Goal: Task Accomplishment & Management: Use online tool/utility

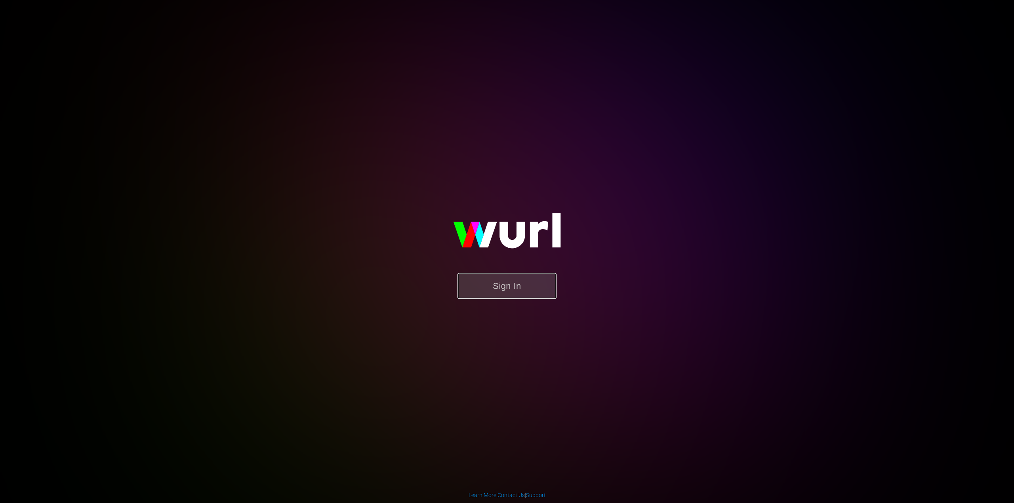
click at [522, 279] on button "Sign In" at bounding box center [506, 286] width 99 height 26
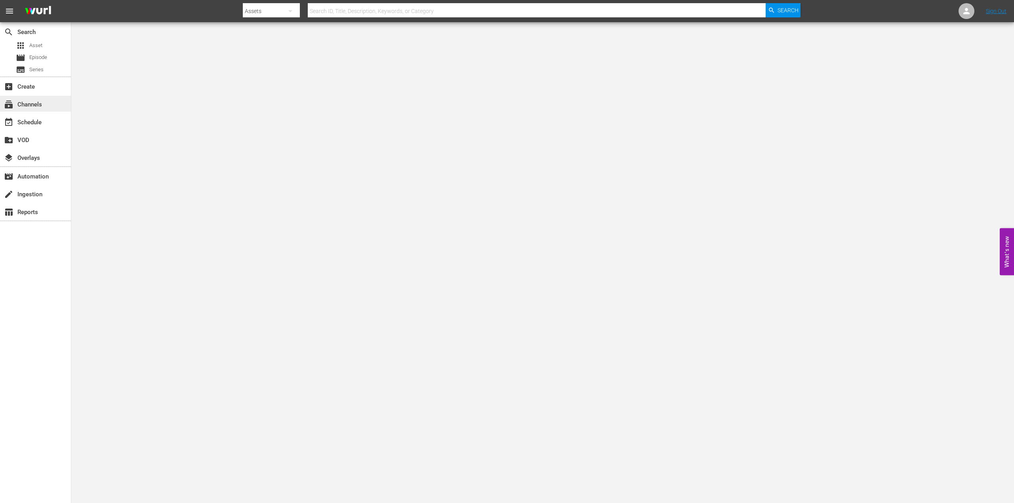
click at [37, 103] on div "subscriptions Channels" at bounding box center [22, 103] width 44 height 7
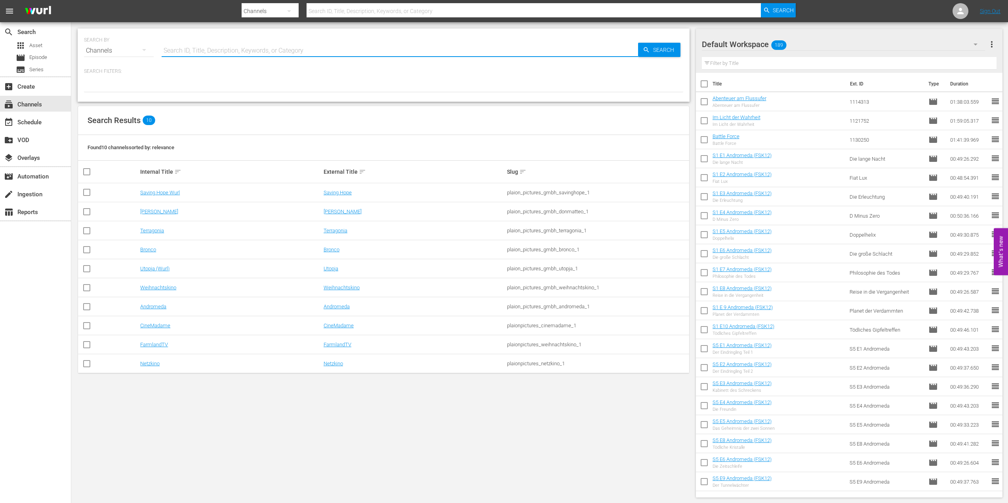
click at [198, 51] on input "text" at bounding box center [400, 50] width 476 height 19
click at [157, 193] on link "Saving Hope Wurl" at bounding box center [160, 193] width 40 height 6
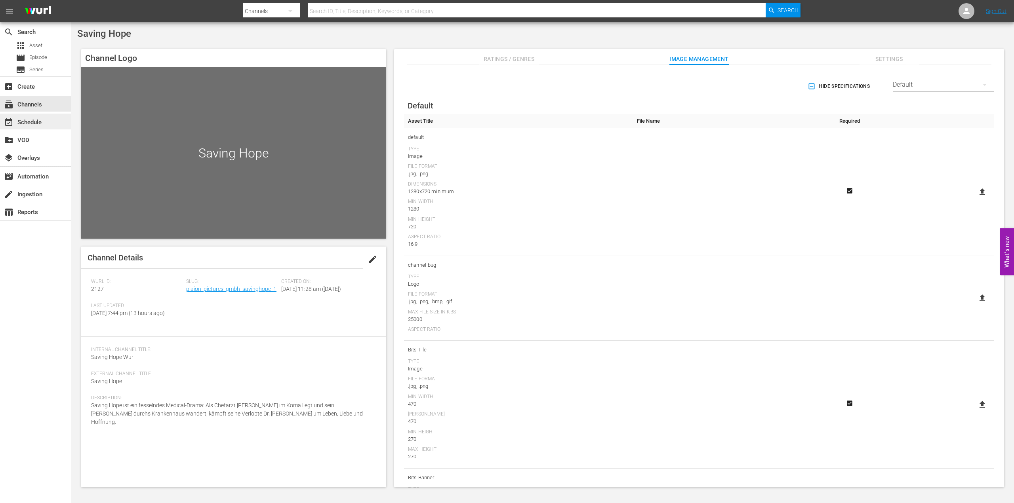
click at [42, 118] on div "event_available Schedule" at bounding box center [22, 121] width 44 height 7
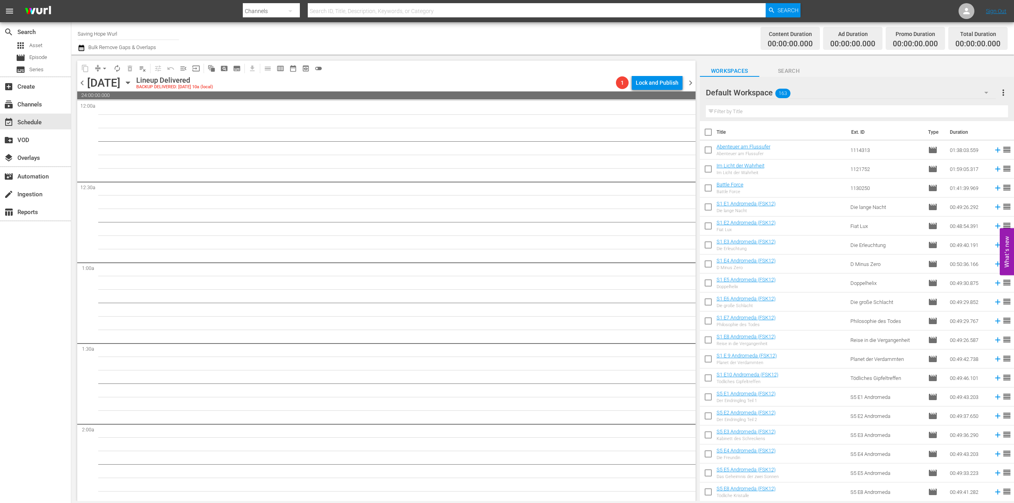
click at [129, 84] on icon "button" at bounding box center [128, 83] width 4 height 2
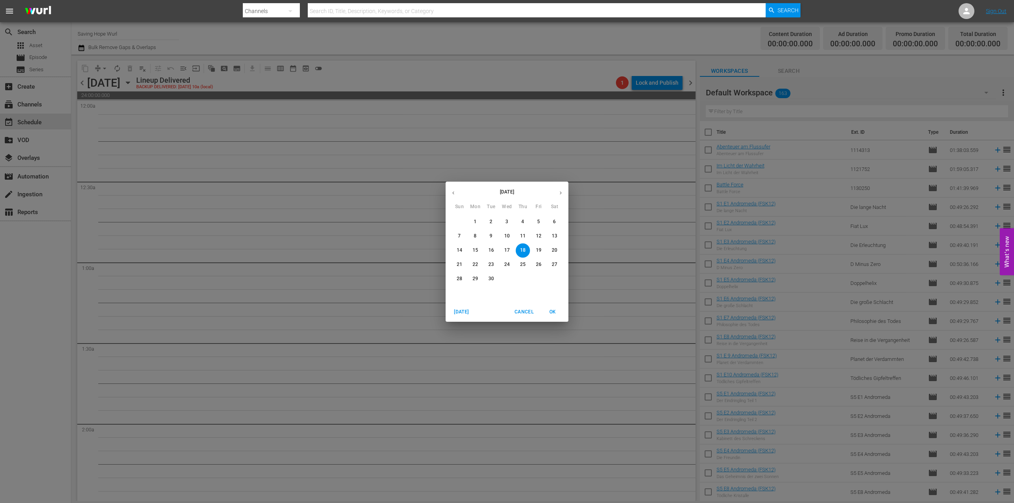
click at [289, 82] on div "[DATE] Sun Mon Tue Wed Thu Fri Sat 31 1 2 3 4 5 6 7 8 9 10 11 12 13 14 15 16 17…" at bounding box center [507, 251] width 1014 height 503
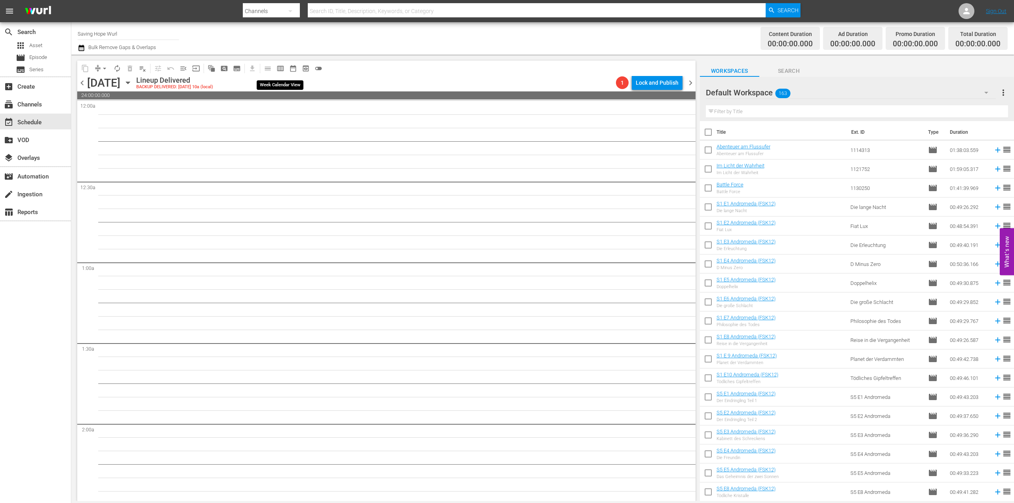
click at [280, 68] on span "calendar_view_week_outlined" at bounding box center [280, 69] width 8 height 8
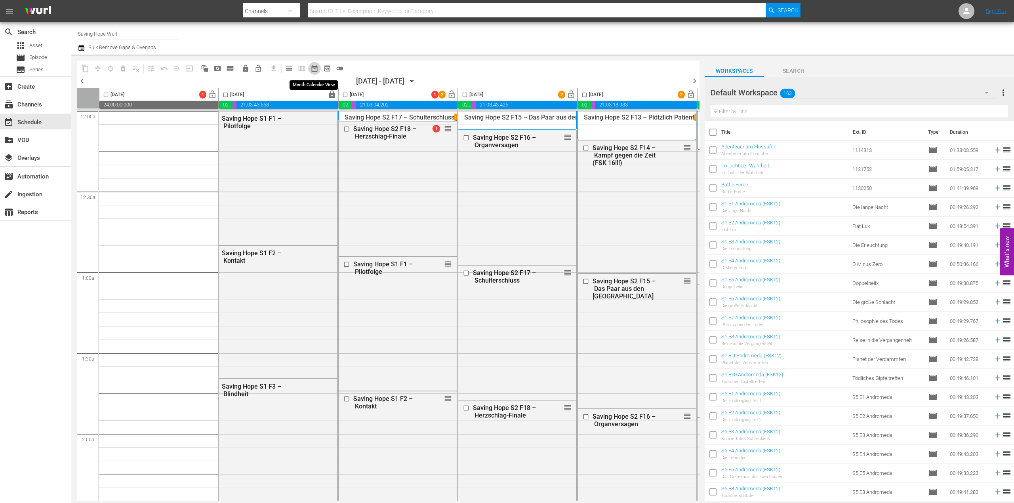
click at [317, 69] on span "date_range_outlined" at bounding box center [314, 69] width 8 height 8
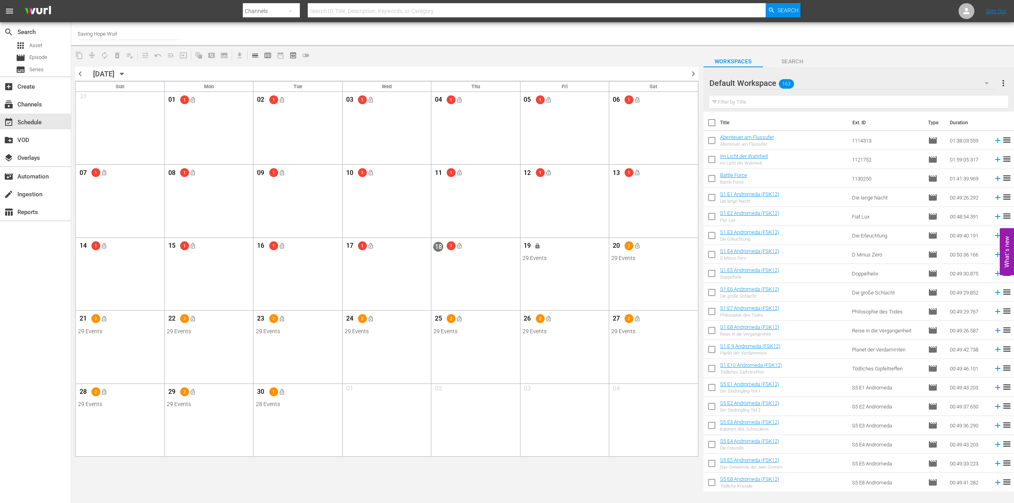
click at [693, 74] on span "chevron_right" at bounding box center [693, 74] width 10 height 10
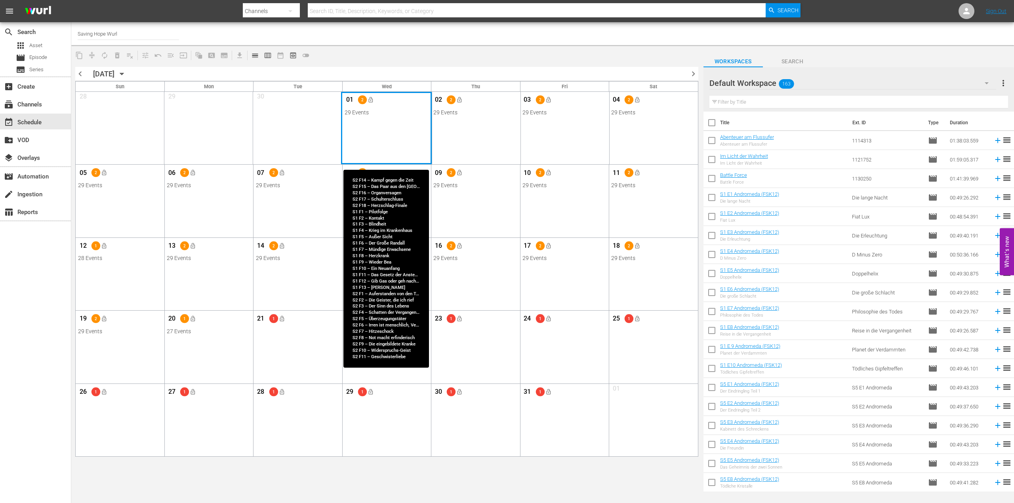
click at [387, 124] on div "Month View" at bounding box center [386, 128] width 91 height 72
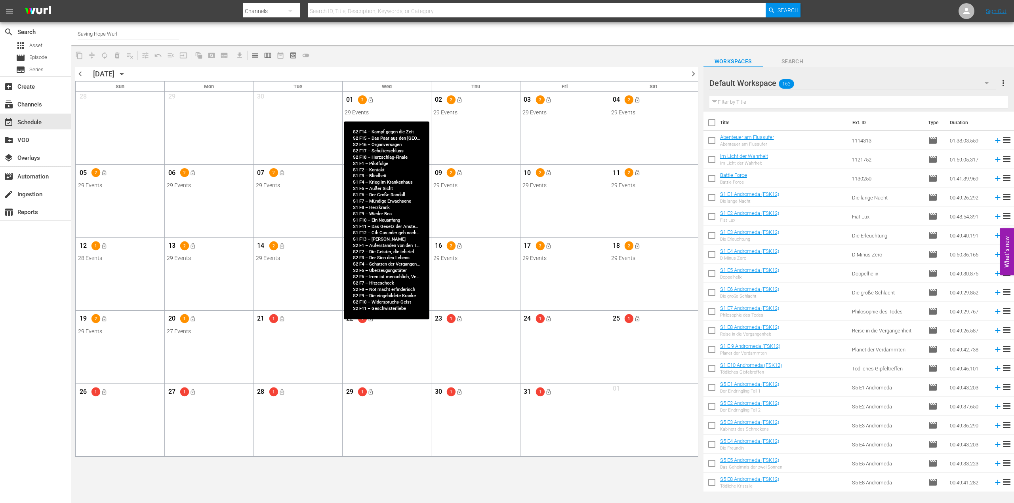
click at [377, 99] on div "01 2 lock_open" at bounding box center [387, 101] width 84 height 17
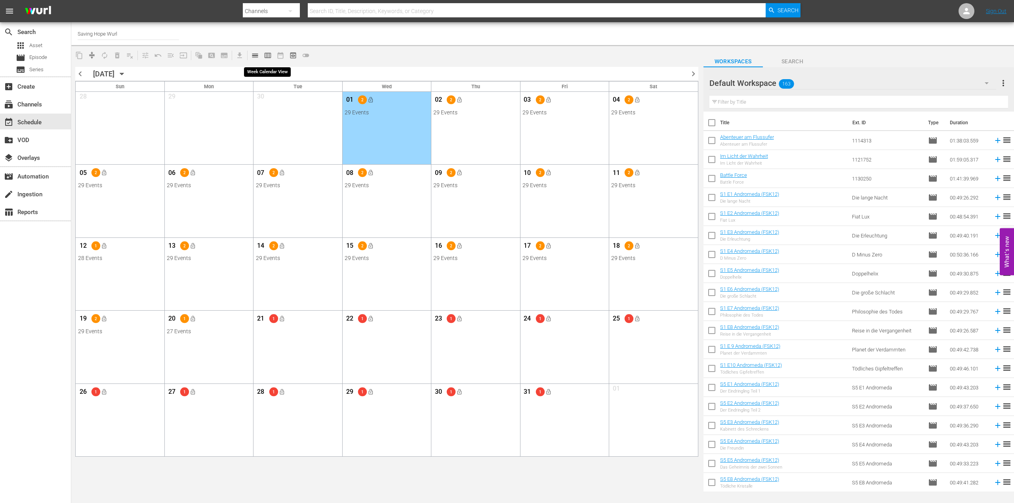
click at [266, 56] on span "calendar_view_week_outlined" at bounding box center [268, 55] width 8 height 8
